Goal: Information Seeking & Learning: Understand process/instructions

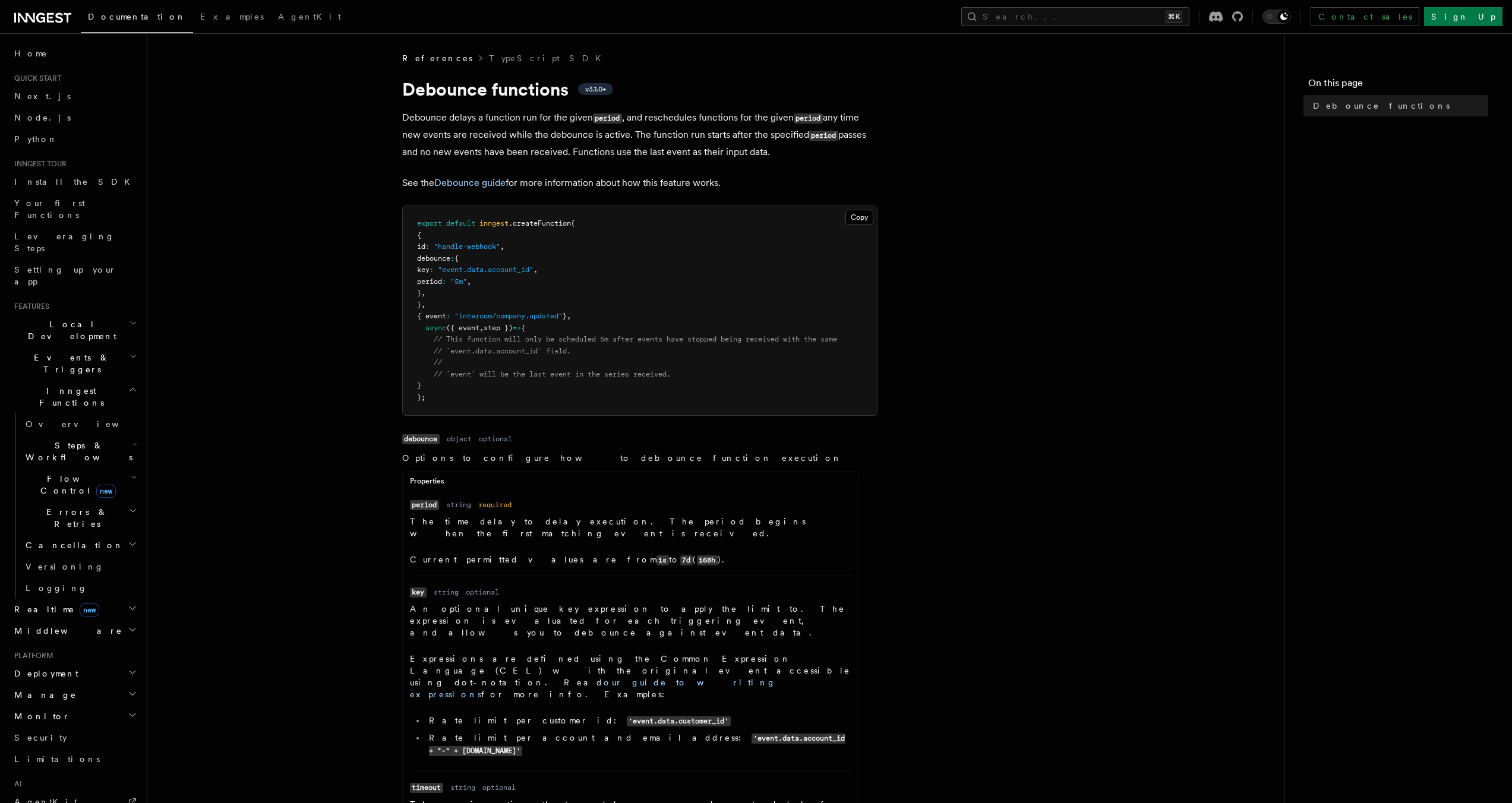
scroll to position [195, 0]
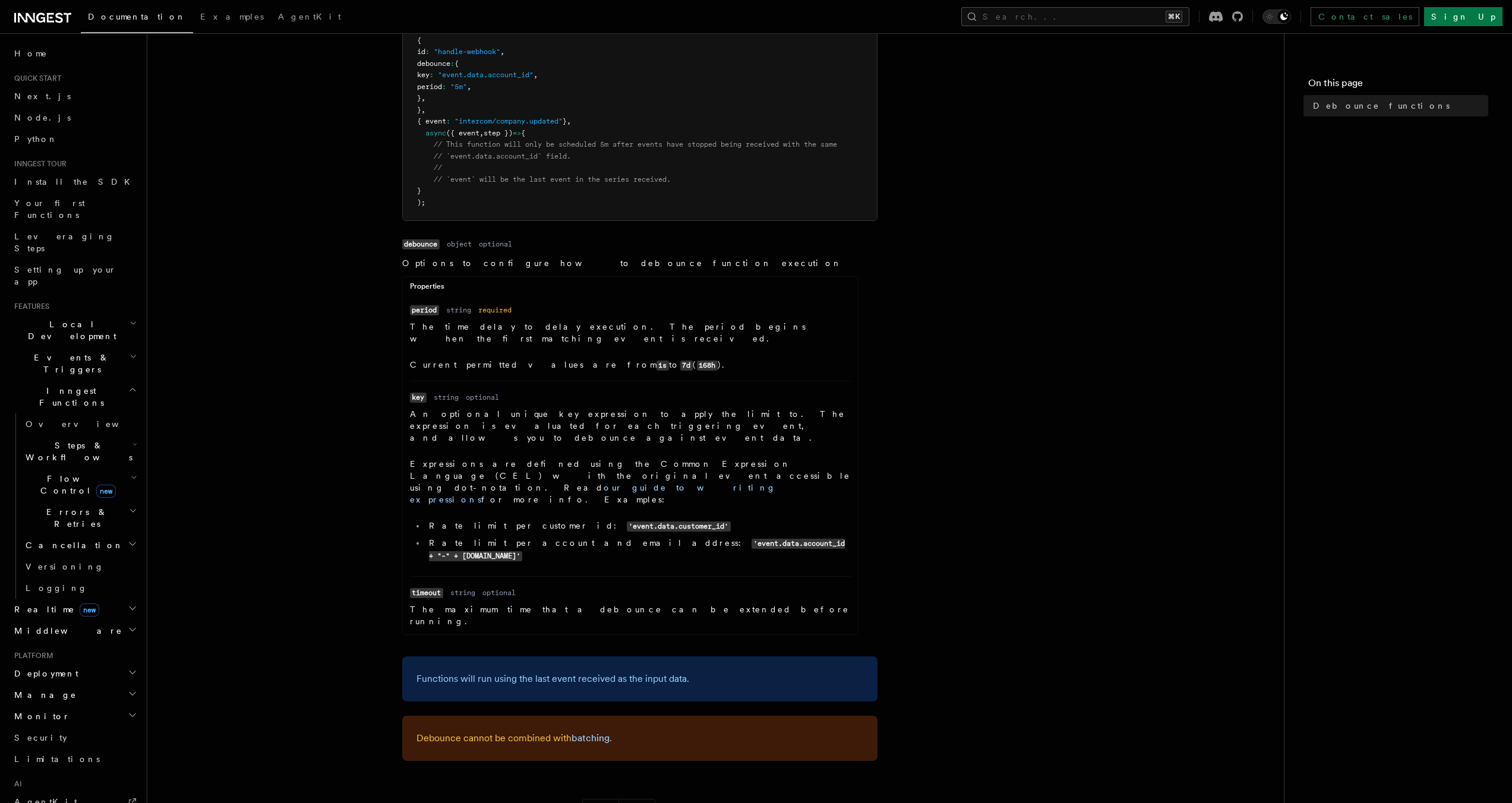
click at [611, 412] on p "An optional unique key expression to apply the limit to. The expression is eval…" at bounding box center [630, 426] width 441 height 35
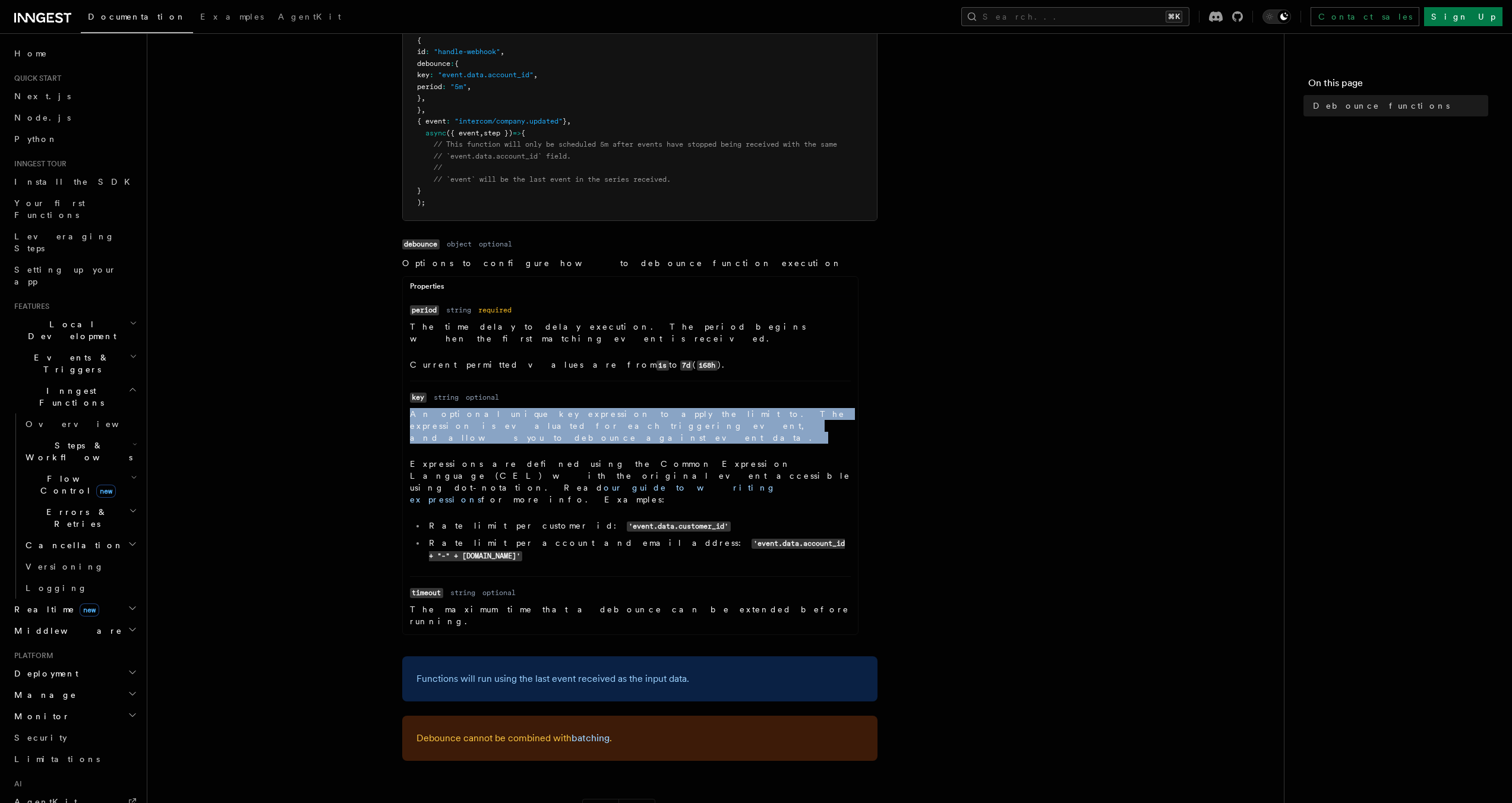
click at [611, 412] on p "An optional unique key expression to apply the limit to. The expression is eval…" at bounding box center [630, 426] width 441 height 35
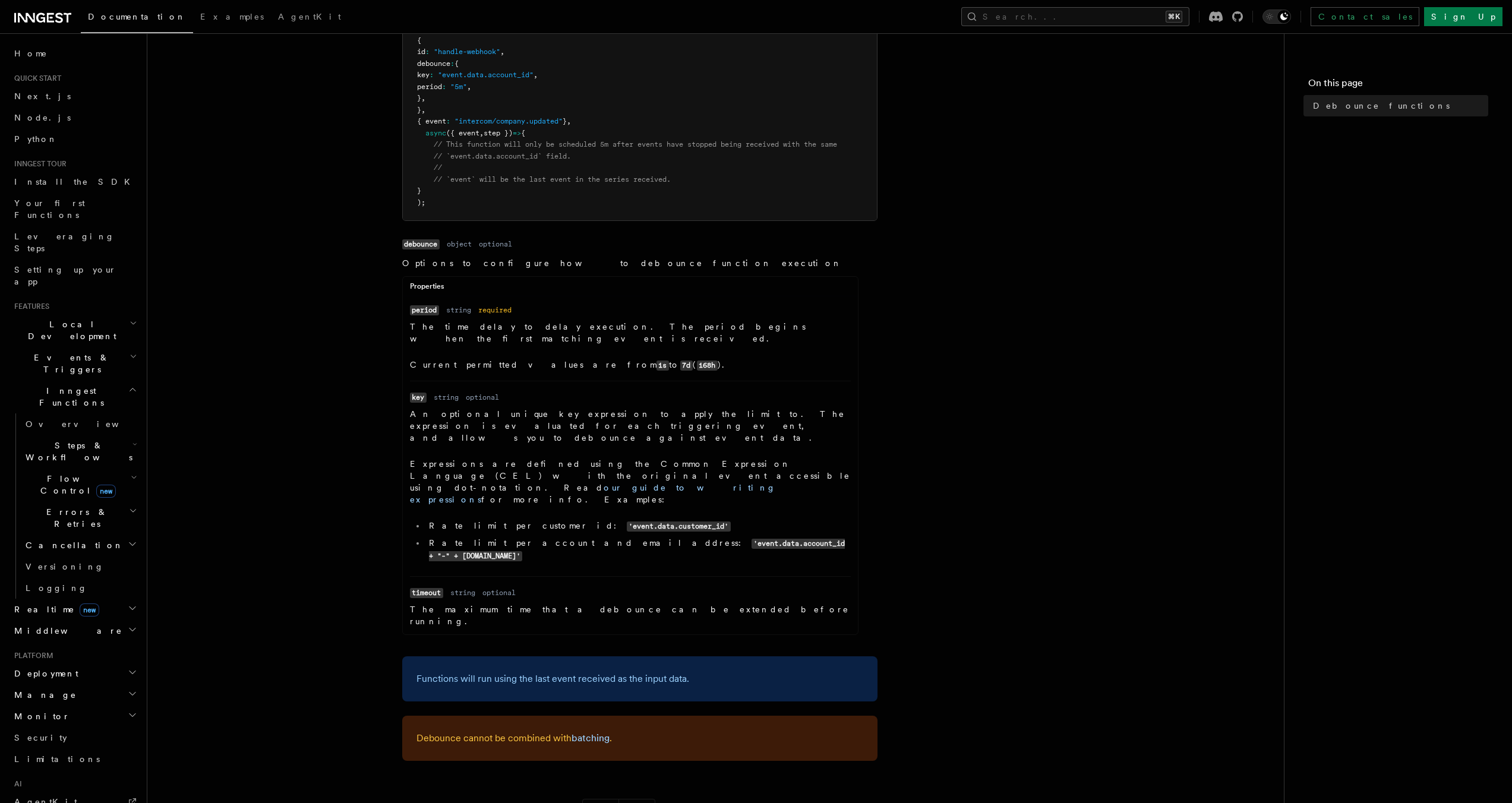
click at [611, 412] on p "An optional unique key expression to apply the limit to. The expression is eval…" at bounding box center [630, 426] width 441 height 35
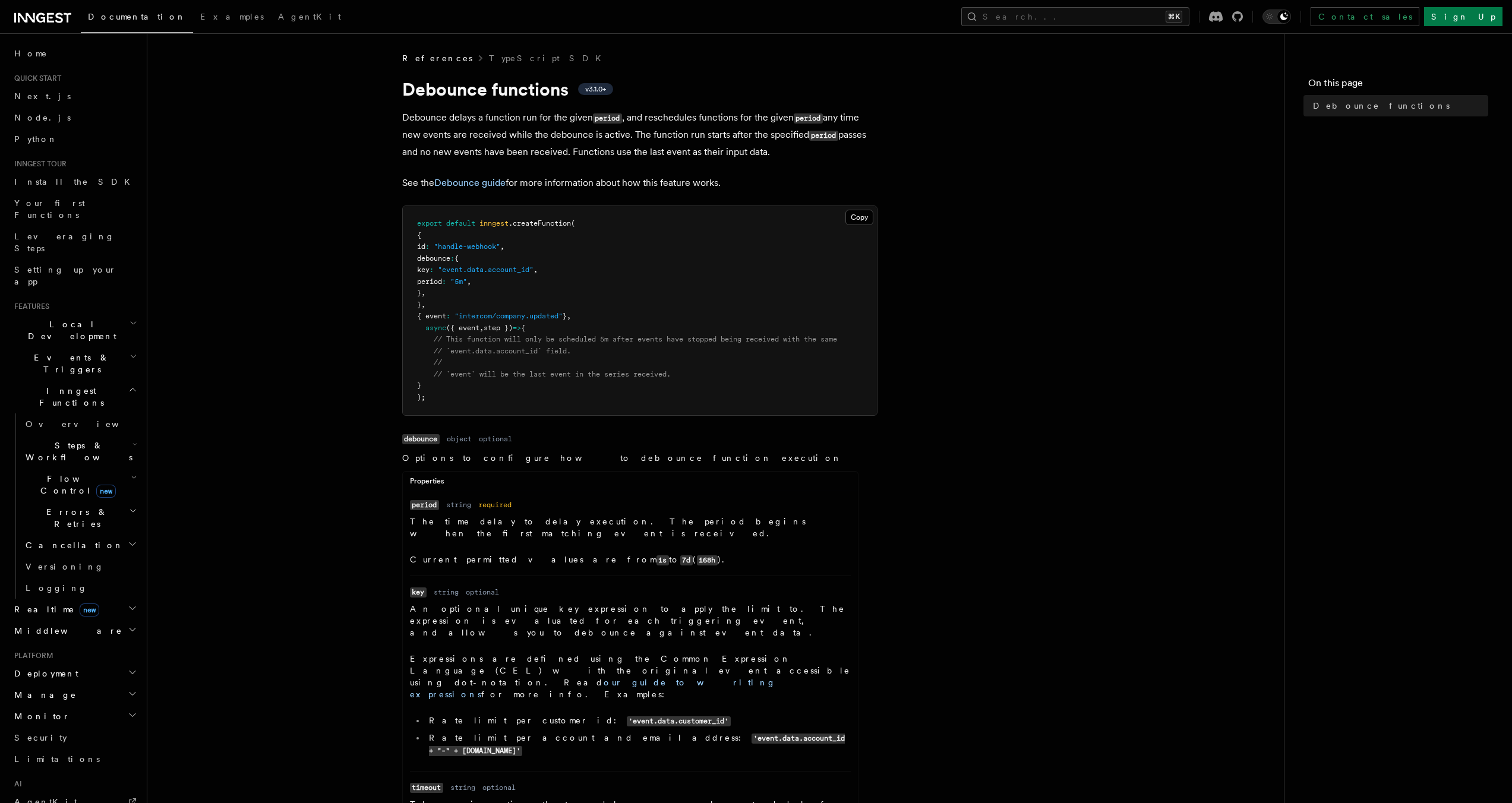
scroll to position [7, 0]
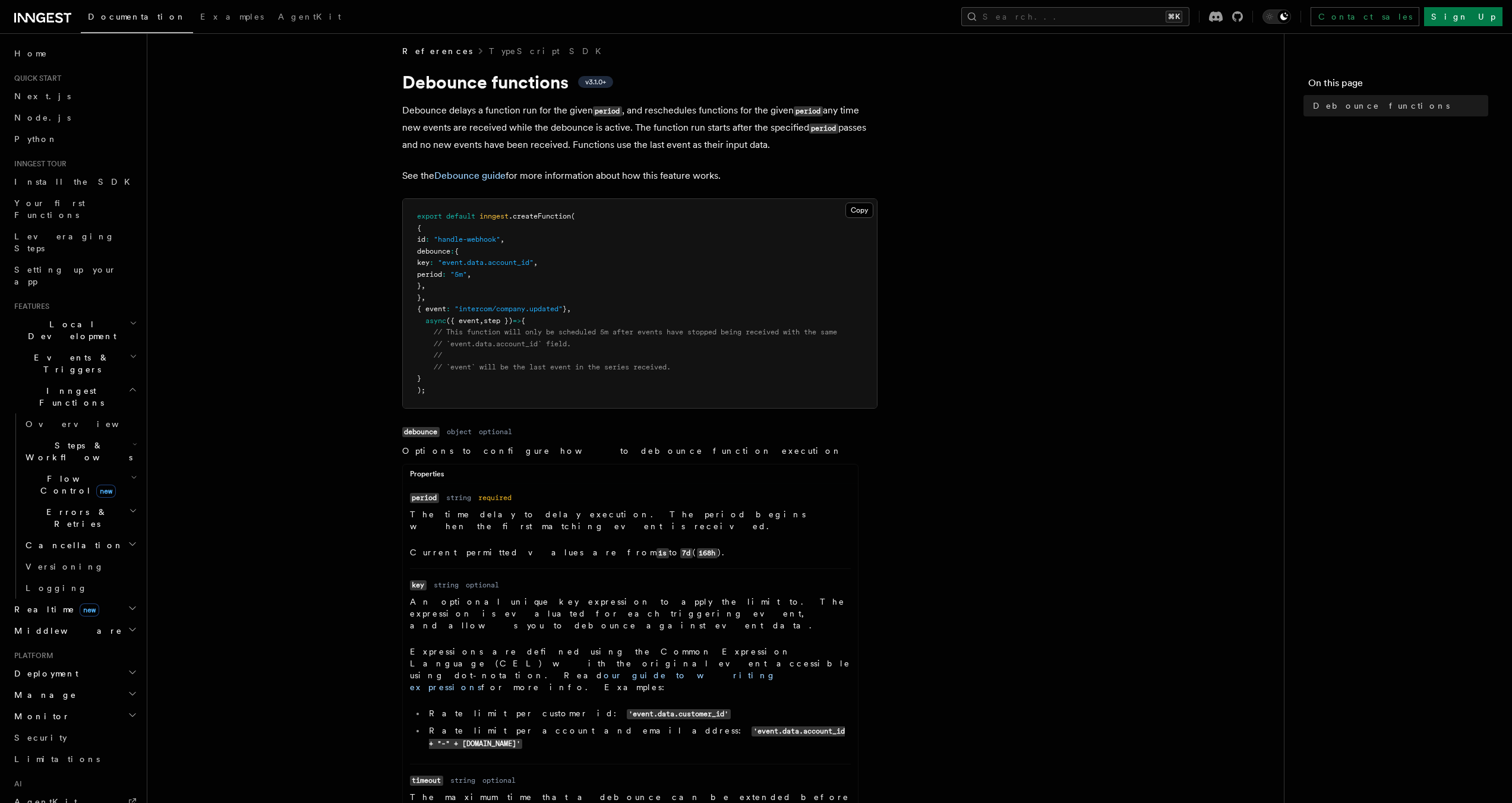
click at [560, 522] on dd "The time delay to delay execution. The period begins when the first matching ev…" at bounding box center [630, 533] width 441 height 50
click at [563, 518] on p "The time delay to delay execution. The period begins when the first matching ev…" at bounding box center [630, 520] width 441 height 24
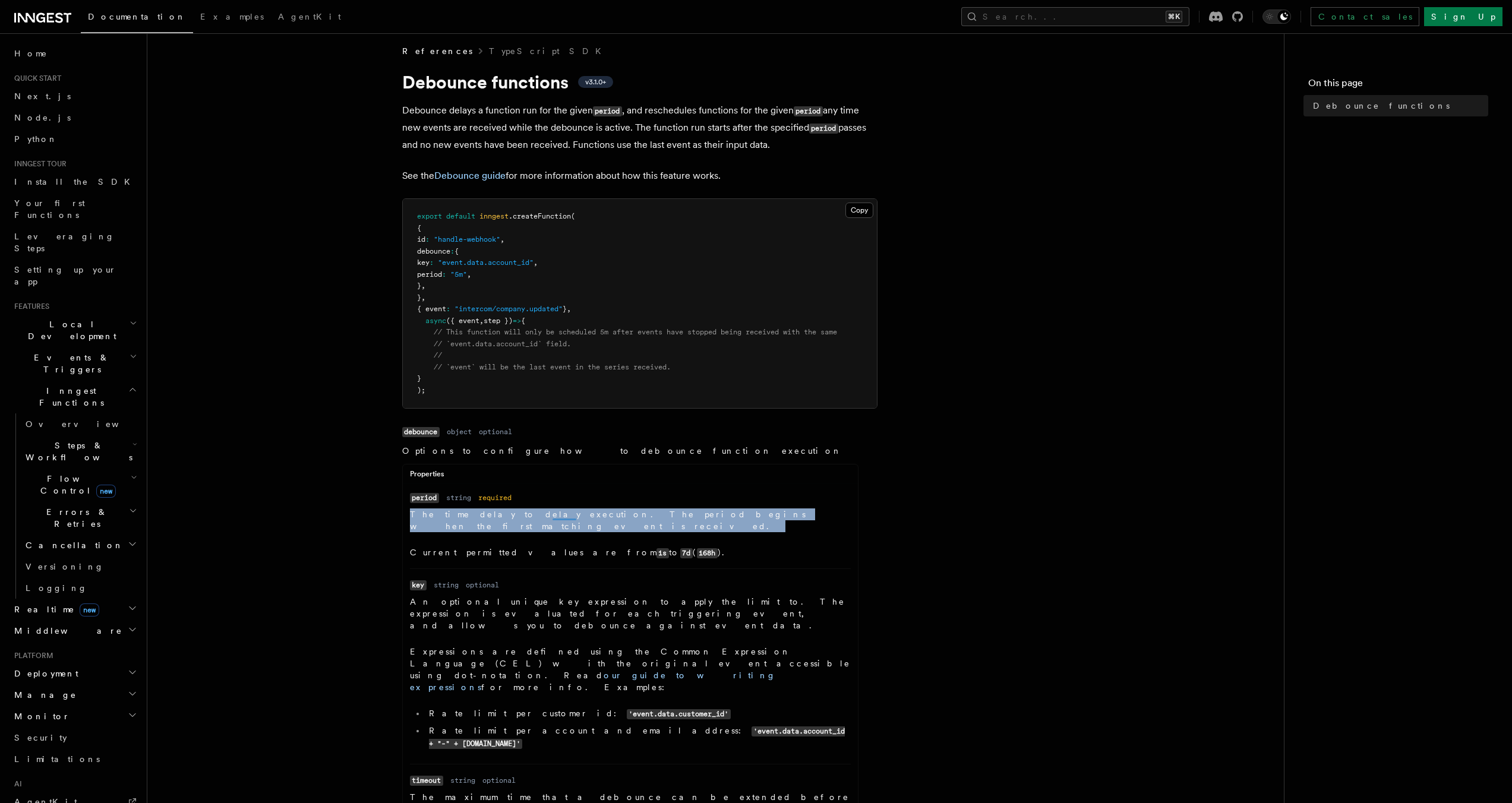
click at [563, 518] on p "The time delay to delay execution. The period begins when the first matching ev…" at bounding box center [630, 520] width 441 height 24
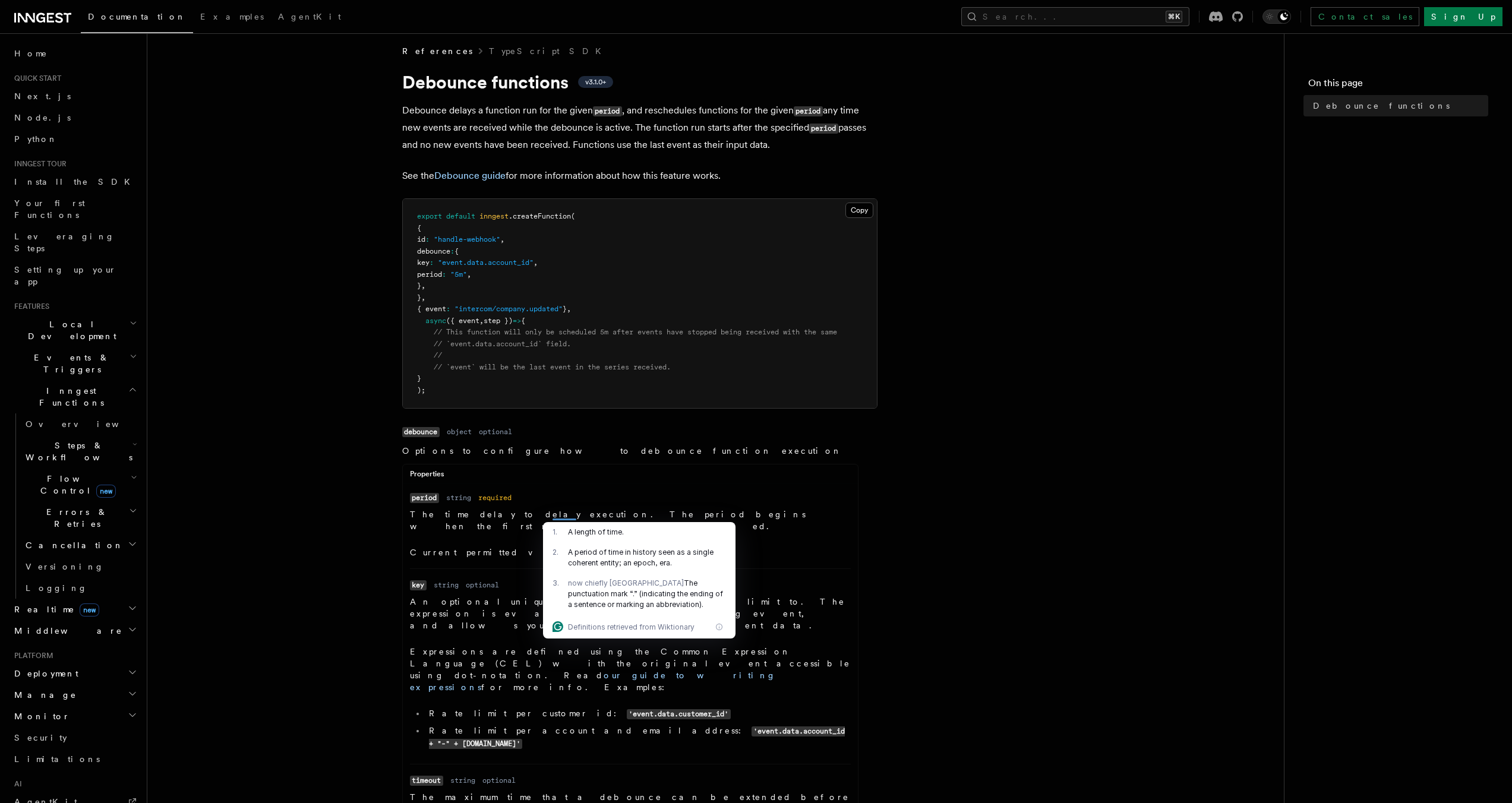
click at [563, 518] on div at bounding box center [564, 515] width 24 height 10
click at [534, 410] on article "References TypeScript SDK Debounce functions v3.1.0+ Debounce delays a function…" at bounding box center [716, 614] width 1099 height 1139
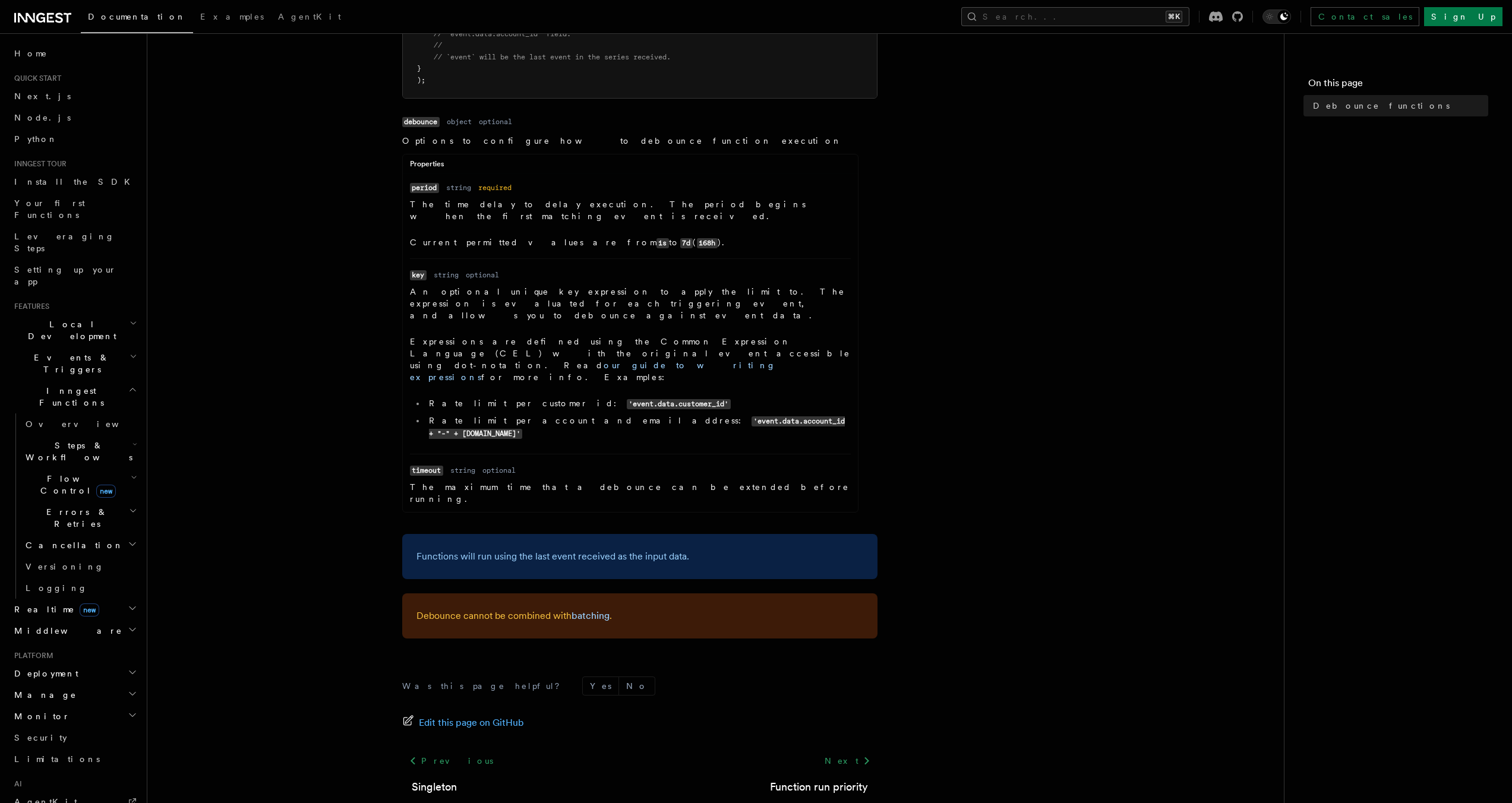
scroll to position [0, 0]
